Goal: Information Seeking & Learning: Learn about a topic

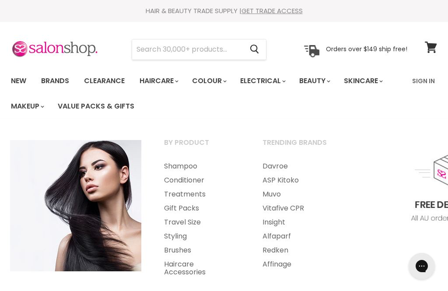
click at [177, 165] on link "Shampoo" at bounding box center [201, 166] width 97 height 14
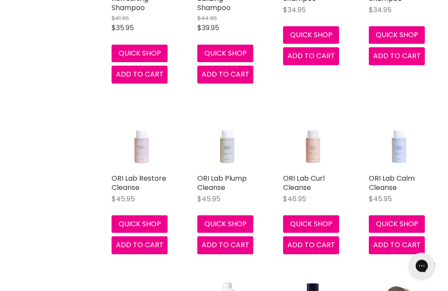
scroll to position [522, 0]
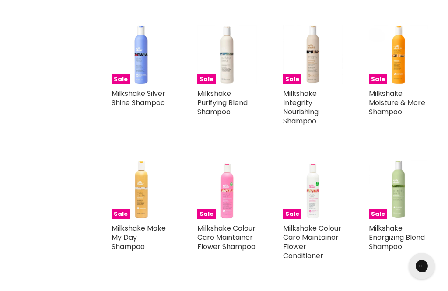
scroll to position [3332, 0]
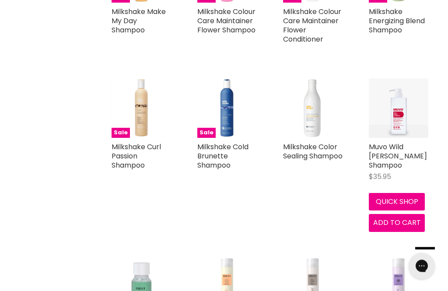
scroll to position [3418, 0]
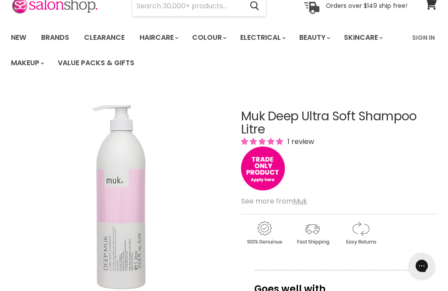
scroll to position [43, 0]
click at [318, 123] on h1 "Muk Deep Ultra Soft Shampoo Litre" at bounding box center [339, 123] width 196 height 27
click at [299, 203] on u "Muk" at bounding box center [300, 201] width 14 height 10
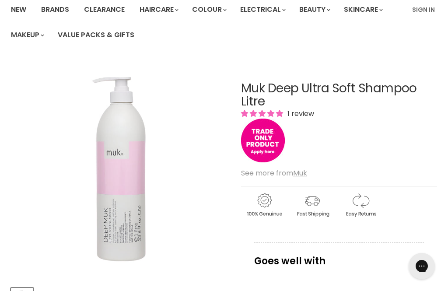
click at [121, 171] on img "Muk Deep Ultra Soft Shampoo Litre image. Click or Scroll to Zoom." at bounding box center [120, 160] width 219 height 203
click at [51, 174] on img "Muk Deep Ultra Soft Shampoo Litre image. Click or Scroll to Zoom." at bounding box center [120, 160] width 219 height 203
click at [254, 145] on img "Main content" at bounding box center [263, 140] width 44 height 44
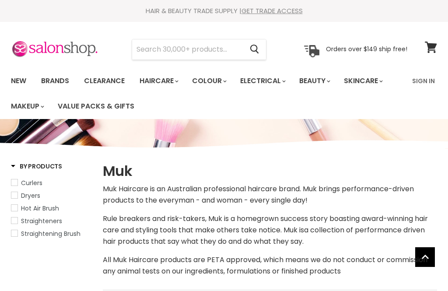
select select "manual"
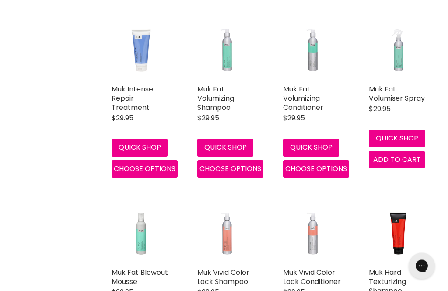
scroll to position [692, 0]
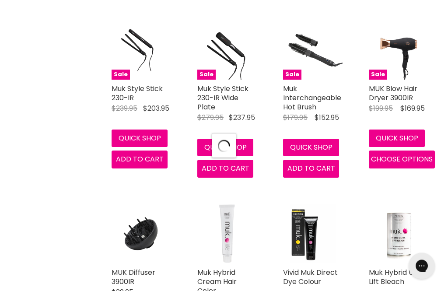
scroll to position [2234, 0]
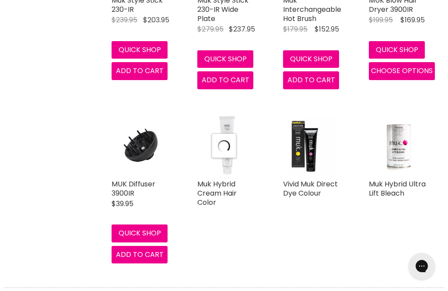
select select "manual"
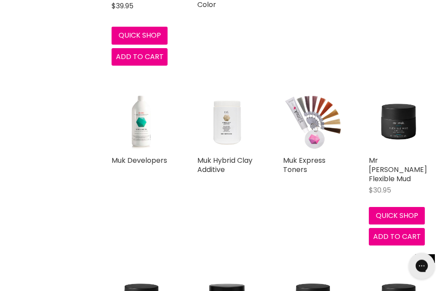
scroll to position [2433, 0]
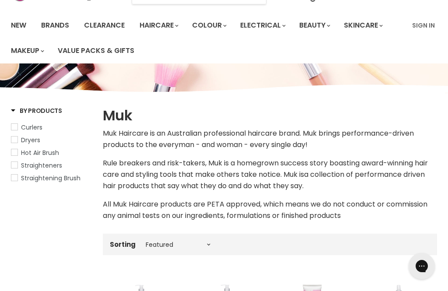
scroll to position [0, 0]
